Goal: Obtain resource: Obtain resource

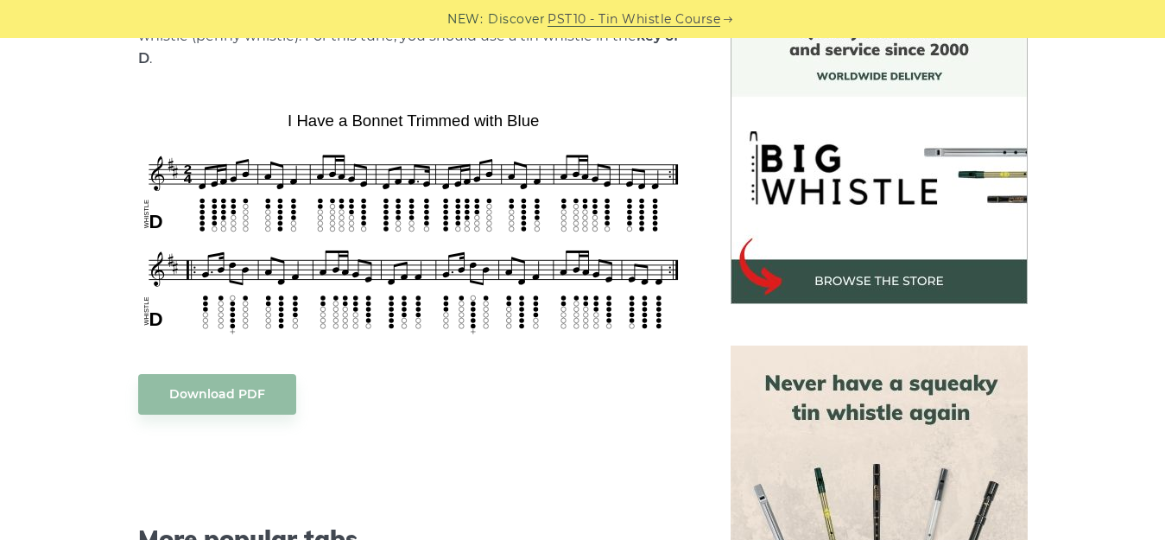
scroll to position [518, 0]
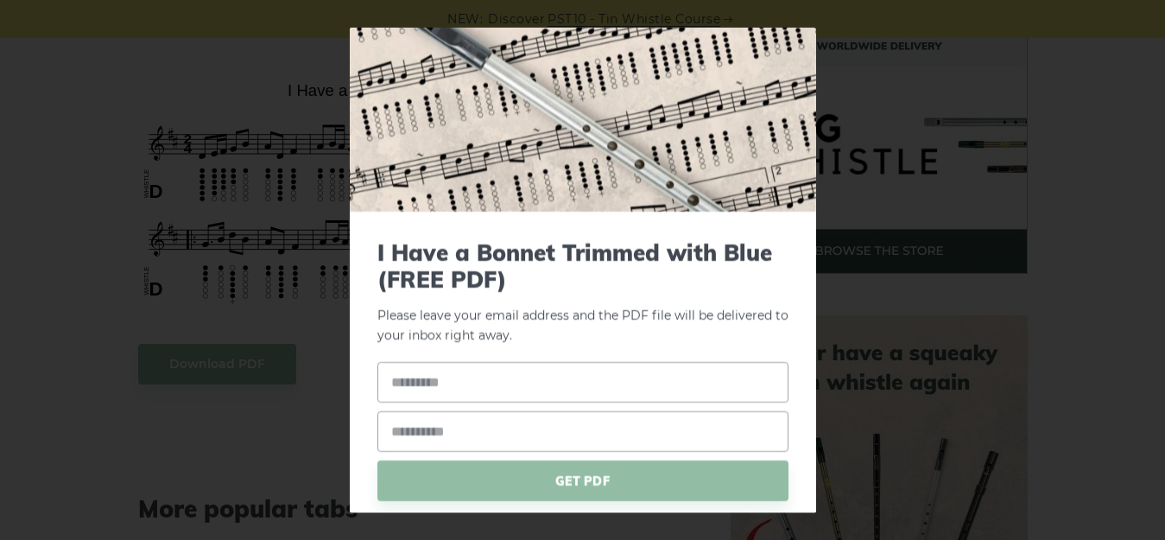
scroll to position [86, 0]
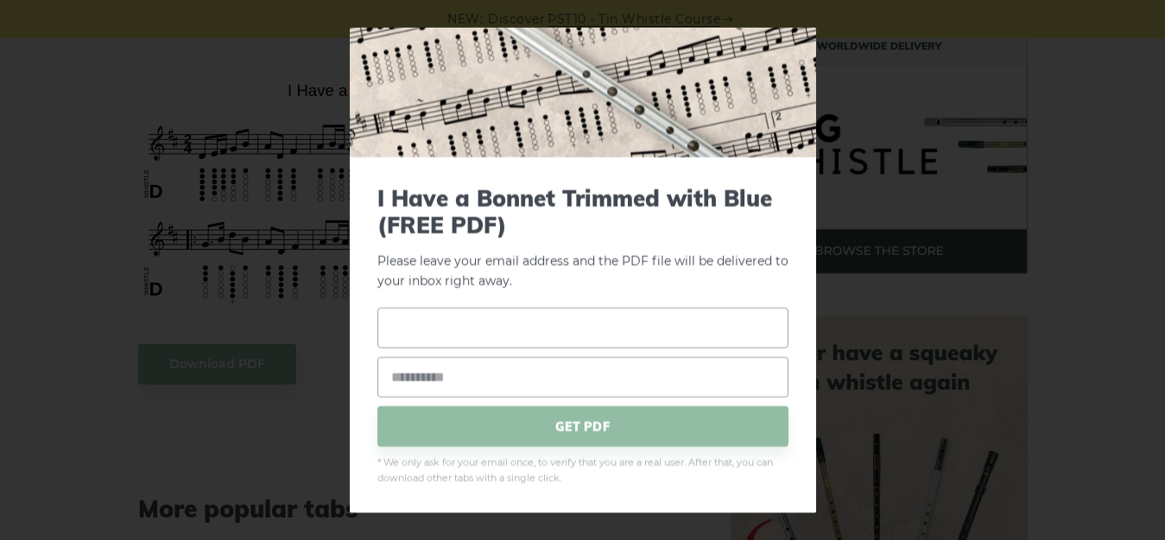
click at [435, 323] on input "text" at bounding box center [583, 328] width 411 height 41
type input "**********"
click at [475, 376] on input "email" at bounding box center [583, 377] width 411 height 41
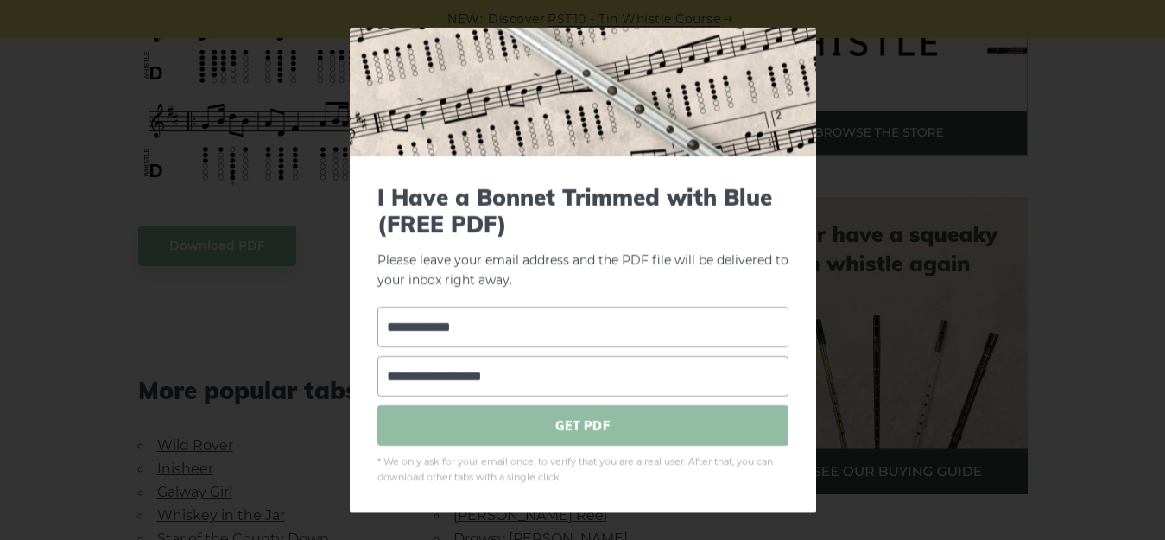
scroll to position [691, 0]
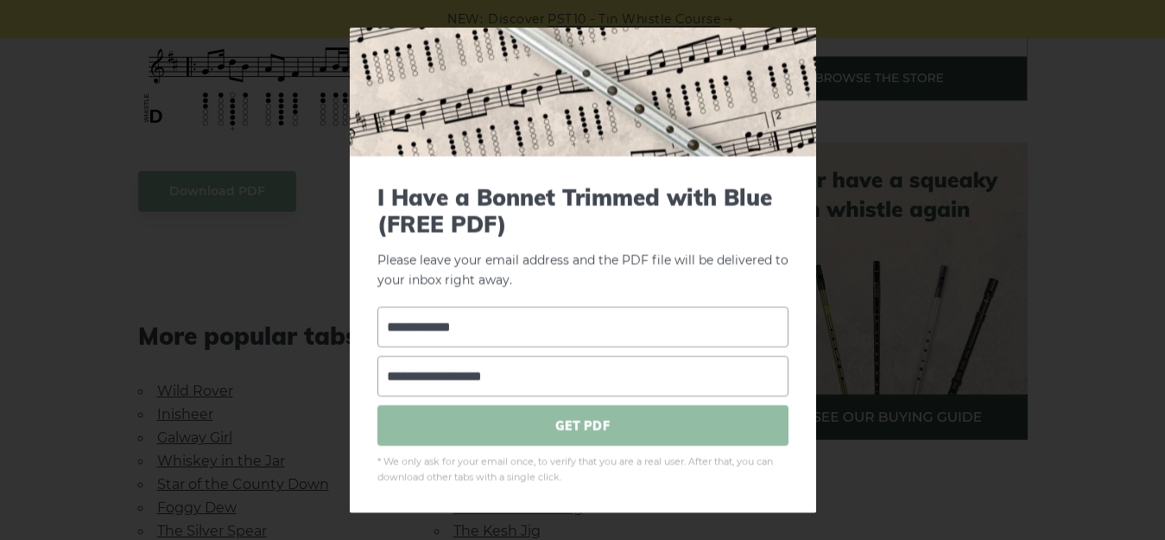
type input "**********"
click at [575, 422] on span "GET PDF" at bounding box center [583, 425] width 411 height 41
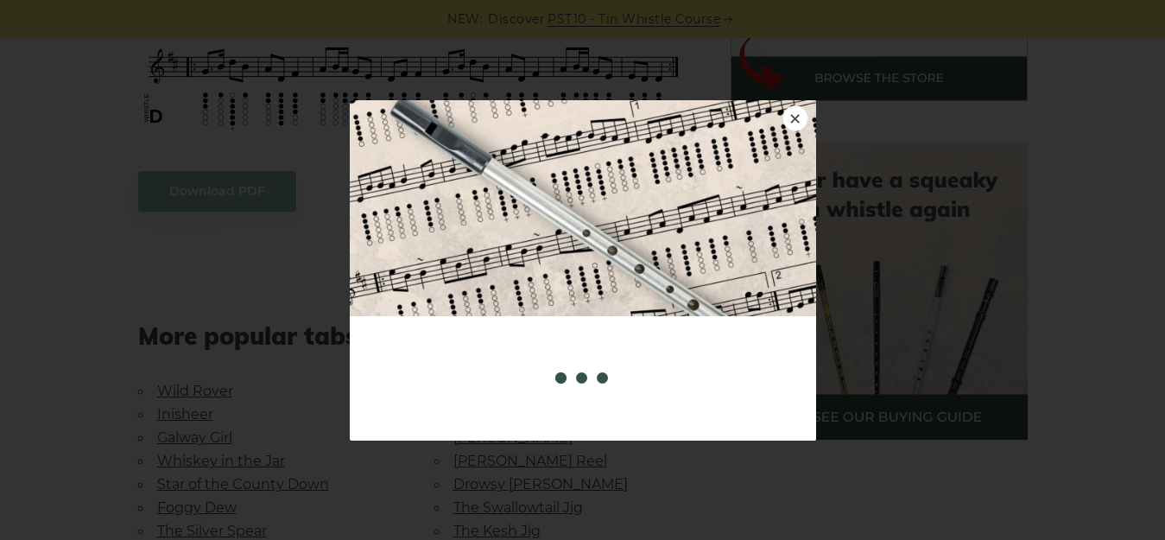
scroll to position [0, 0]
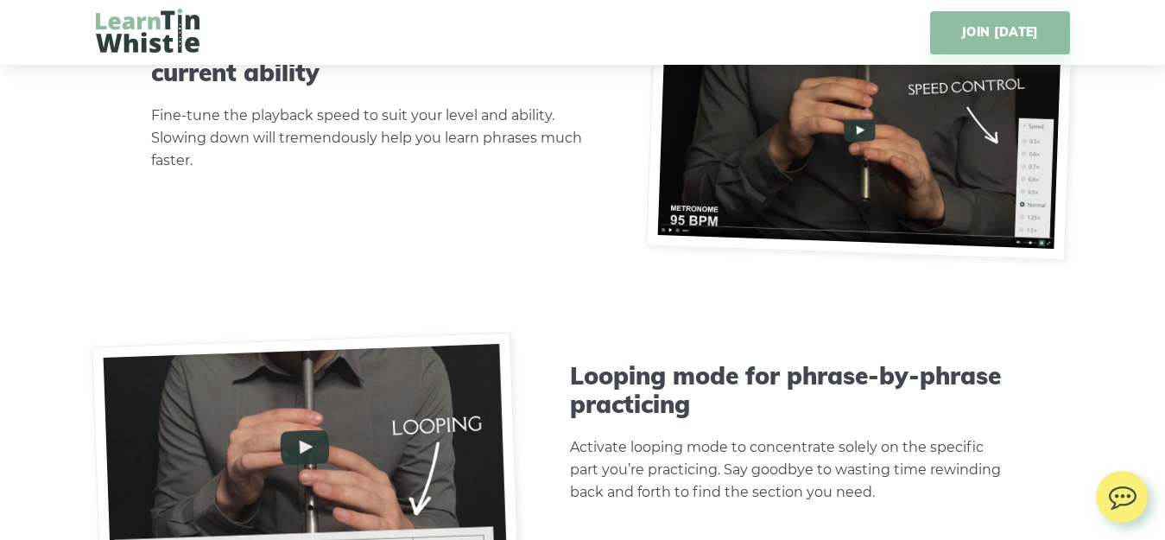
scroll to position [5356, 0]
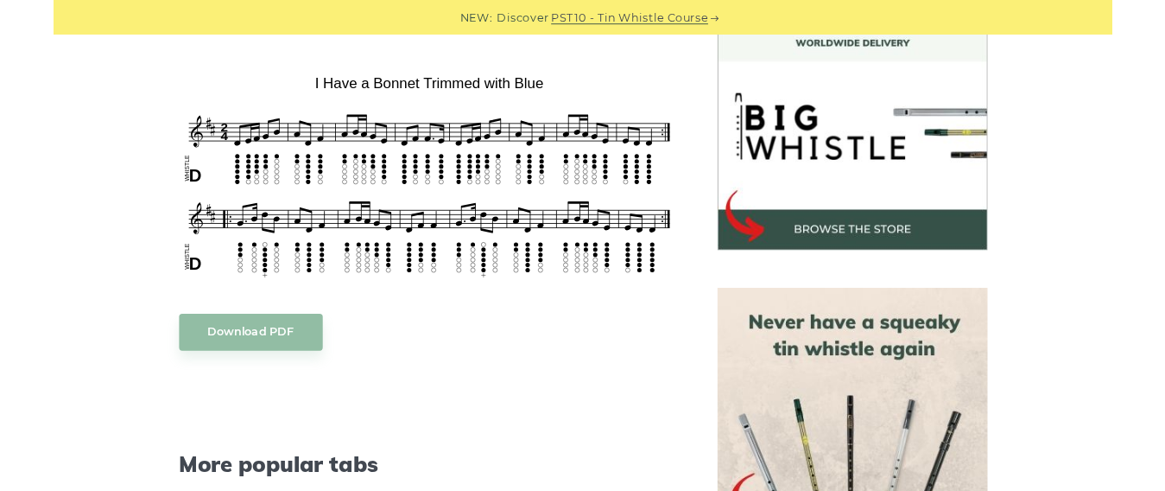
scroll to position [518, 0]
